Goal: Task Accomplishment & Management: Manage account settings

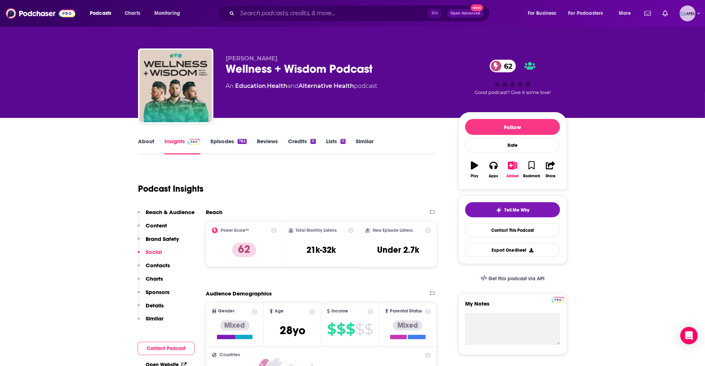
click at [698, 14] on icon "Show profile menu" at bounding box center [698, 13] width 3 height 1
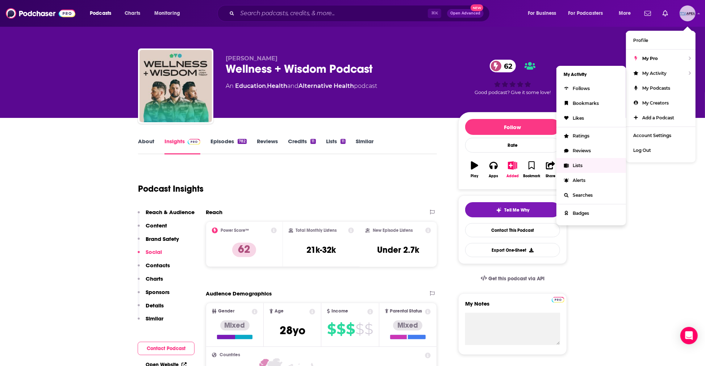
click at [575, 165] on span "Lists" at bounding box center [577, 165] width 10 height 5
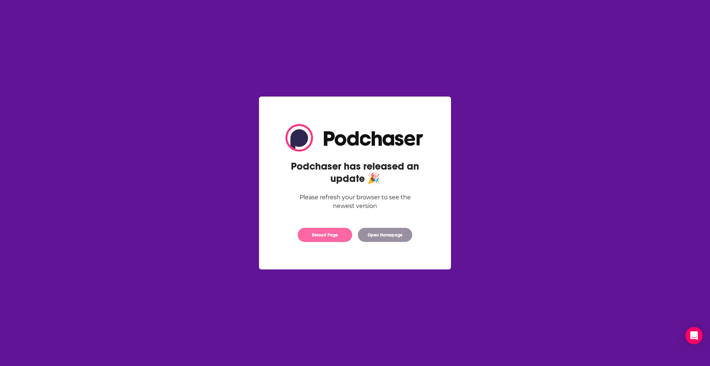
click at [334, 238] on button "Reload Page" at bounding box center [325, 235] width 54 height 14
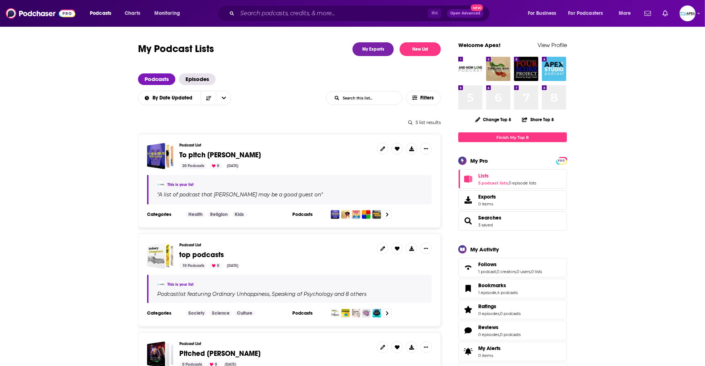
scroll to position [1, 0]
click at [278, 151] on span "To pitch [PERSON_NAME]" at bounding box center [275, 155] width 192 height 8
click at [278, 154] on span "To pitch [PERSON_NAME]" at bounding box center [275, 155] width 192 height 8
click at [207, 154] on span "To pitch Loren" at bounding box center [219, 155] width 81 height 9
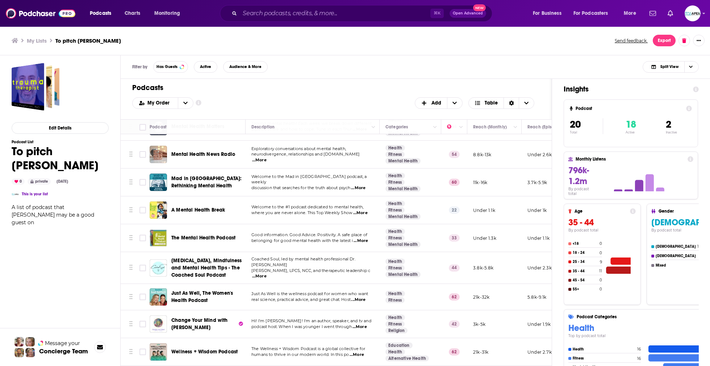
scroll to position [335, 0]
click at [141, 349] on input "Toggle select row" at bounding box center [142, 352] width 7 height 7
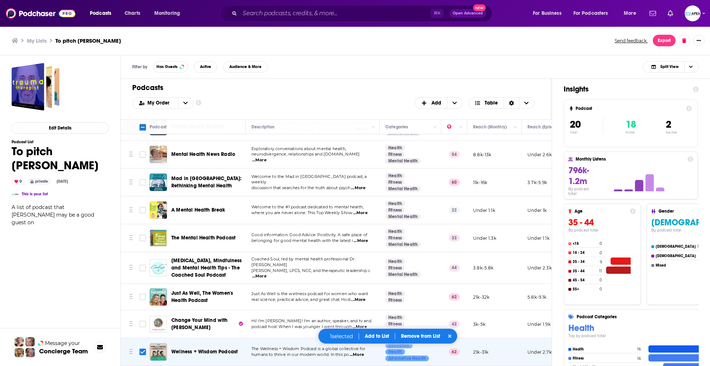
click at [369, 338] on button "Add to List" at bounding box center [377, 336] width 36 height 6
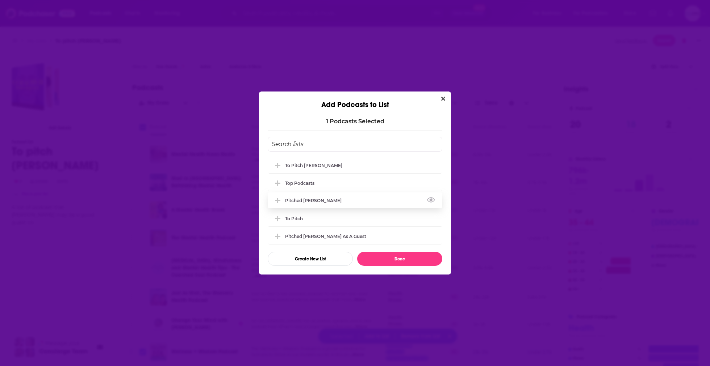
click at [314, 203] on div "Pitched Loren" at bounding box center [315, 200] width 61 height 5
click at [401, 258] on button "Done" at bounding box center [399, 259] width 85 height 14
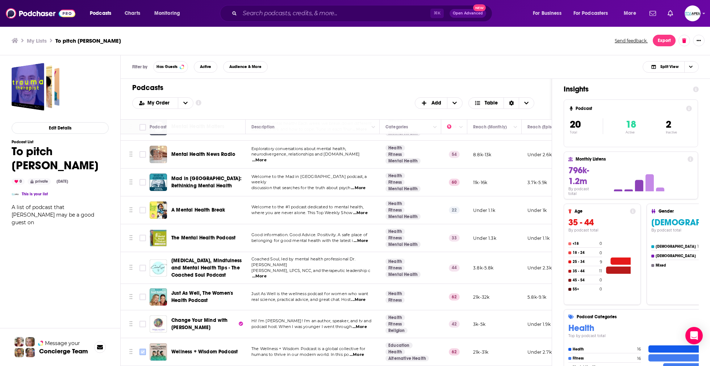
click at [141, 349] on input "Toggle select row" at bounding box center [142, 352] width 7 height 7
checkbox input "true"
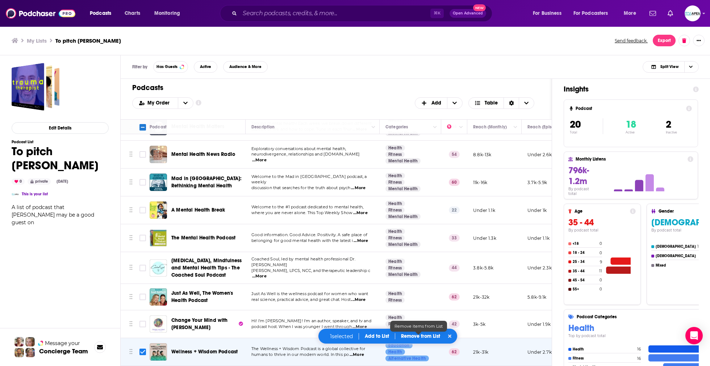
click at [439, 337] on p "Remove from List" at bounding box center [420, 336] width 39 height 6
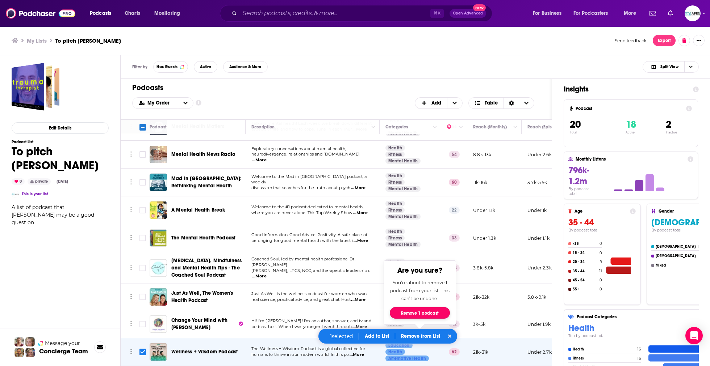
click at [434, 315] on button "Remove 1 podcast" at bounding box center [420, 313] width 60 height 12
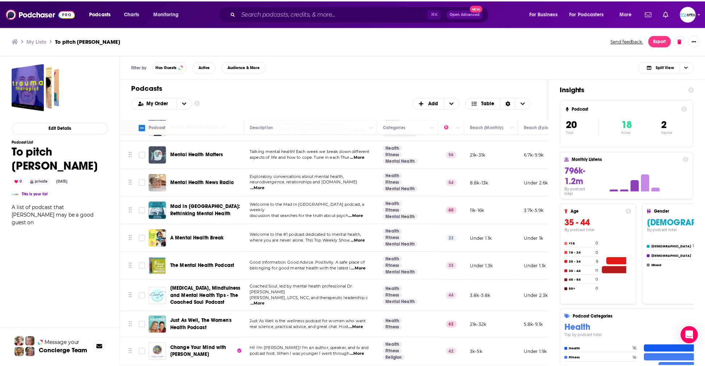
scroll to position [307, 0]
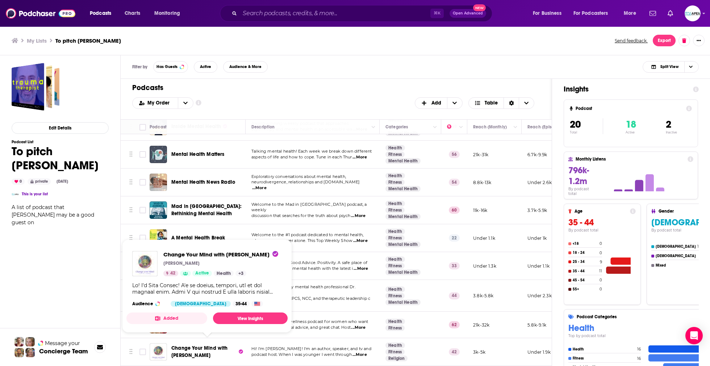
click at [212, 345] on span "Change Your Mind with Kris Ashley" at bounding box center [199, 351] width 56 height 13
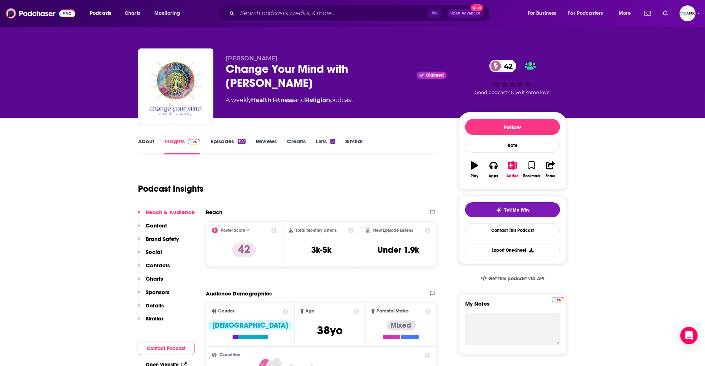
click at [221, 142] on link "Episodes 159" at bounding box center [227, 146] width 35 height 17
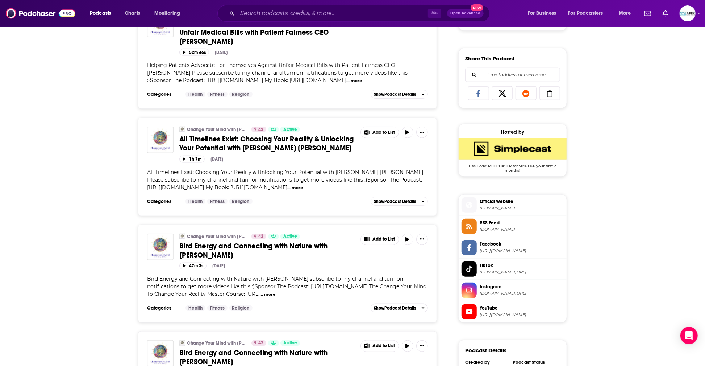
scroll to position [438, 0]
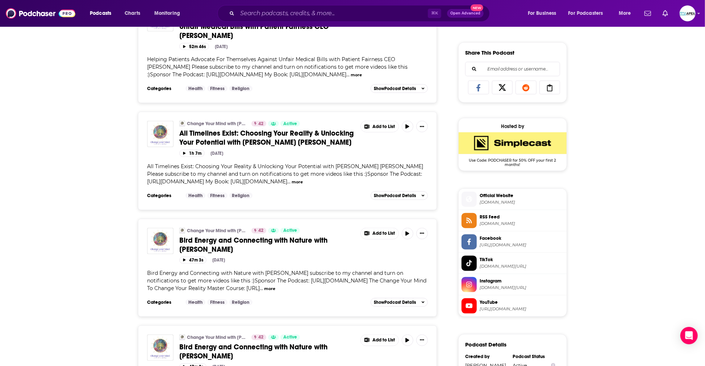
click at [508, 307] on span "https://www.youtube.com/@changeyourmindwithkris" at bounding box center [521, 309] width 84 height 5
